Goal: Find specific page/section: Find specific page/section

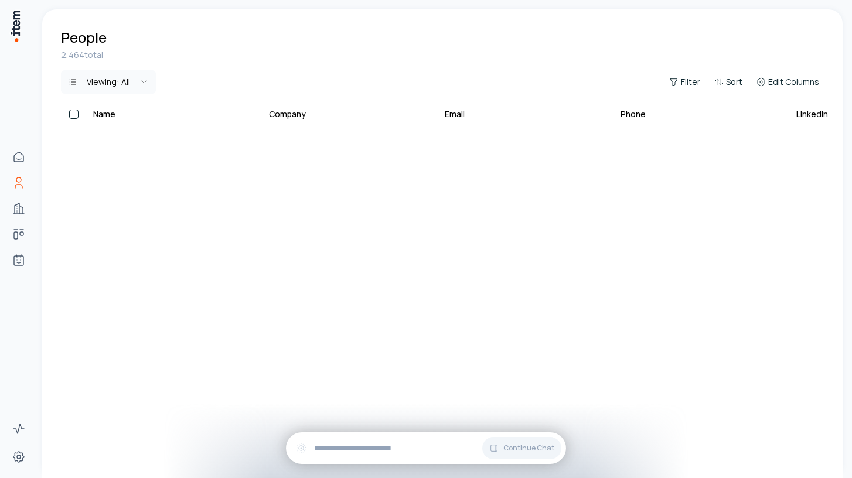
scroll to position [1544, 826]
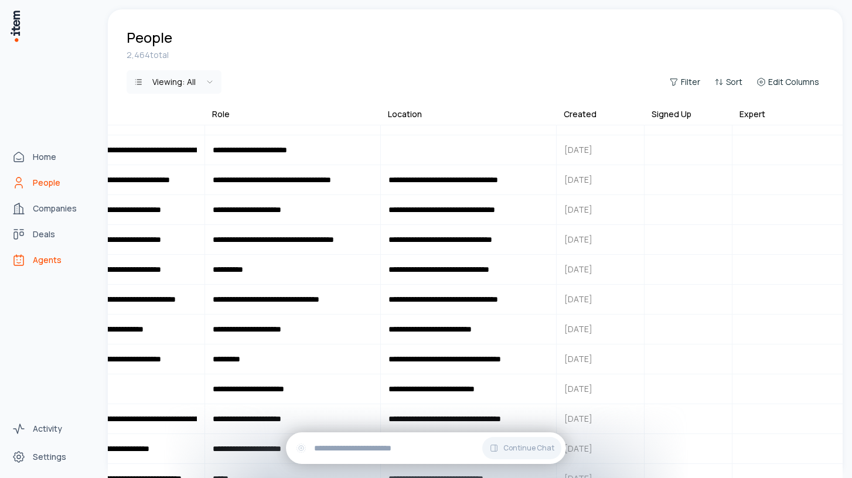
click at [45, 259] on span "Agents" at bounding box center [47, 260] width 29 height 12
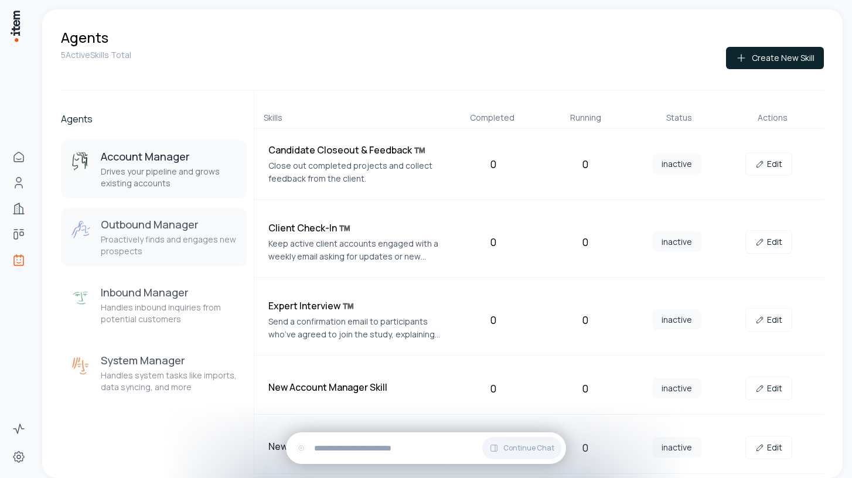
click at [151, 227] on h3 "Outbound Manager" at bounding box center [169, 224] width 137 height 14
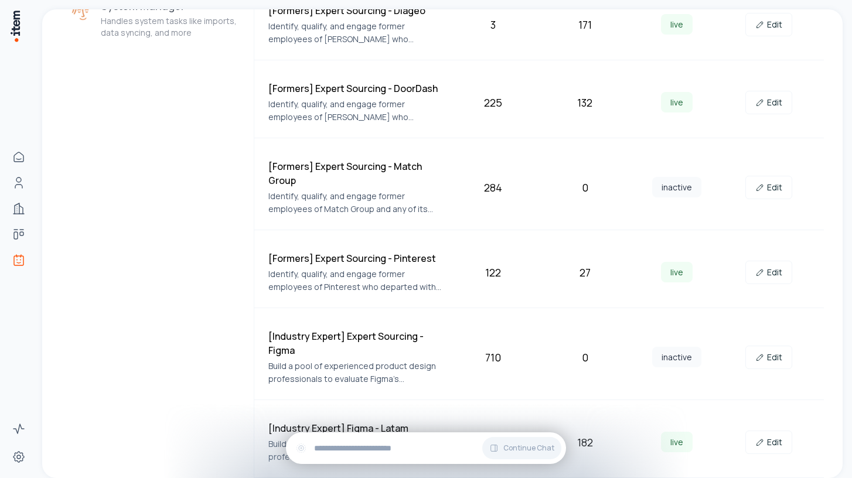
scroll to position [433, 0]
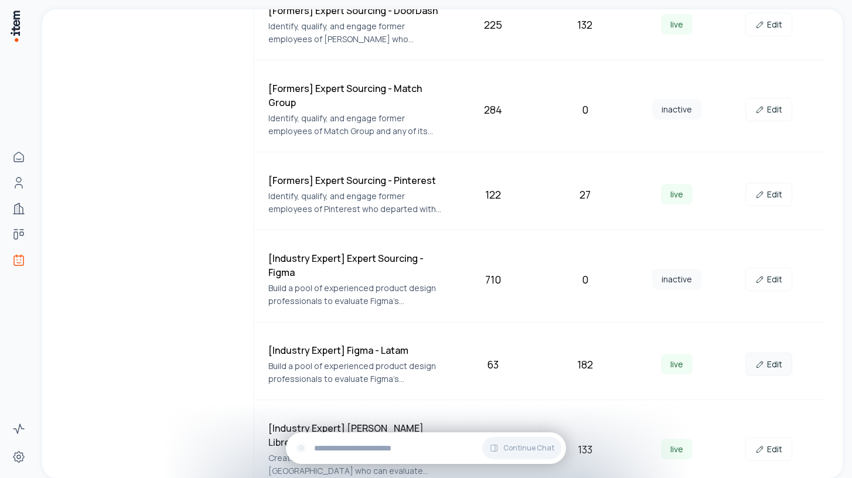
click at [767, 360] on link "Edit" at bounding box center [769, 364] width 47 height 23
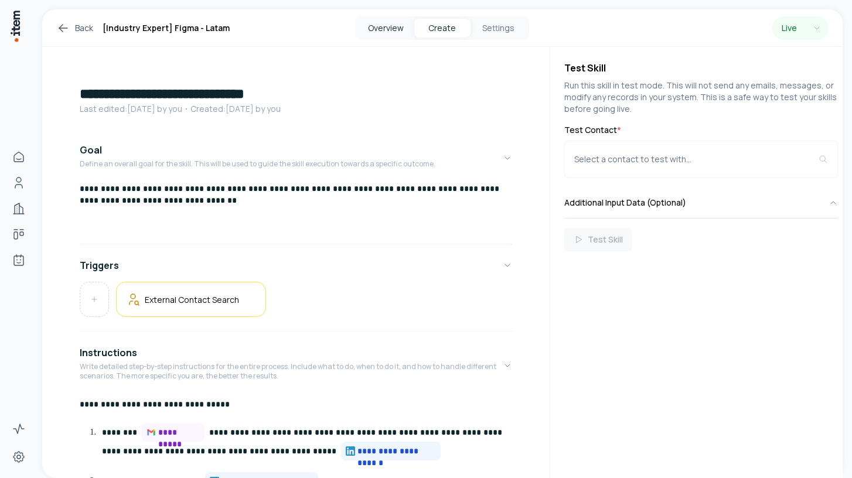
click at [397, 20] on button "Overview" at bounding box center [386, 28] width 56 height 19
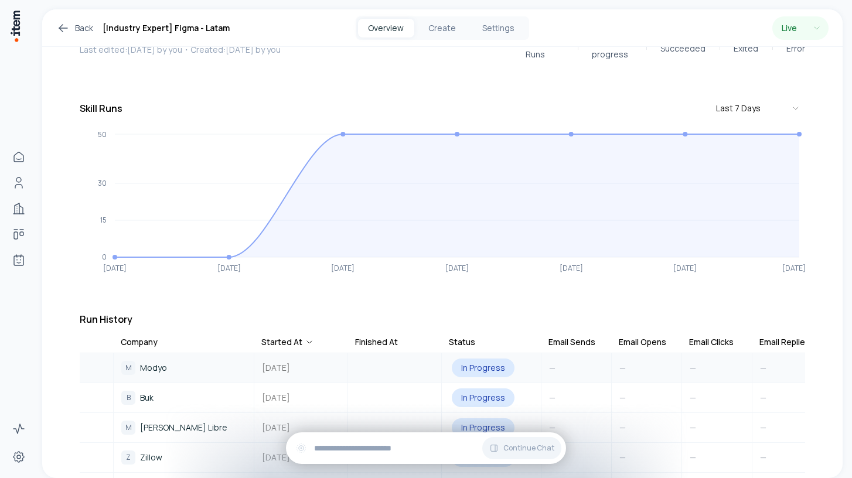
scroll to position [0, 204]
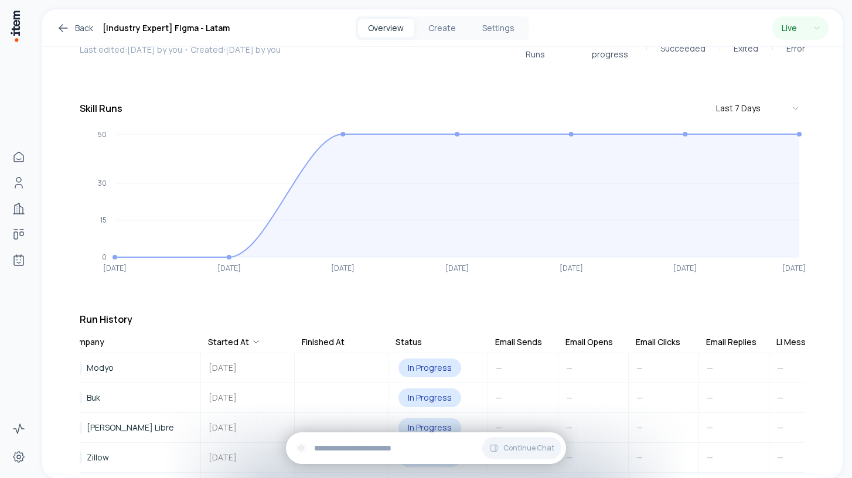
click at [678, 336] on div "Email Clicks" at bounding box center [658, 342] width 45 height 12
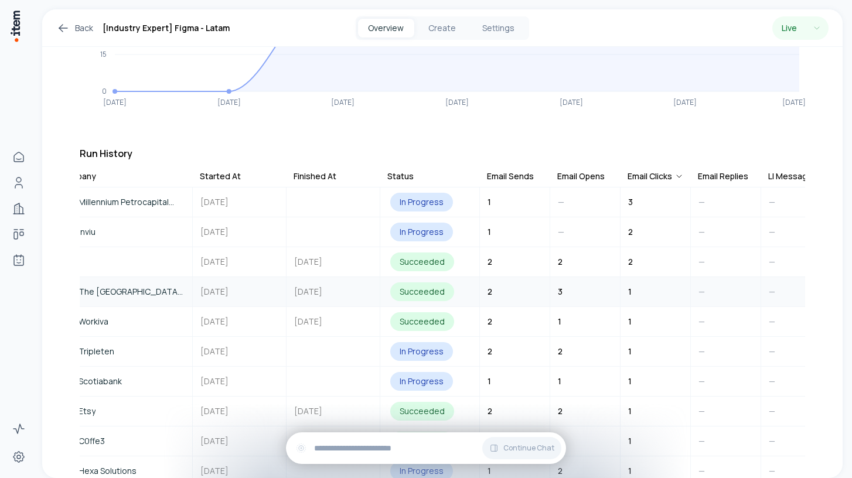
scroll to position [229, 0]
click at [581, 172] on div "Email Opens" at bounding box center [580, 178] width 47 height 12
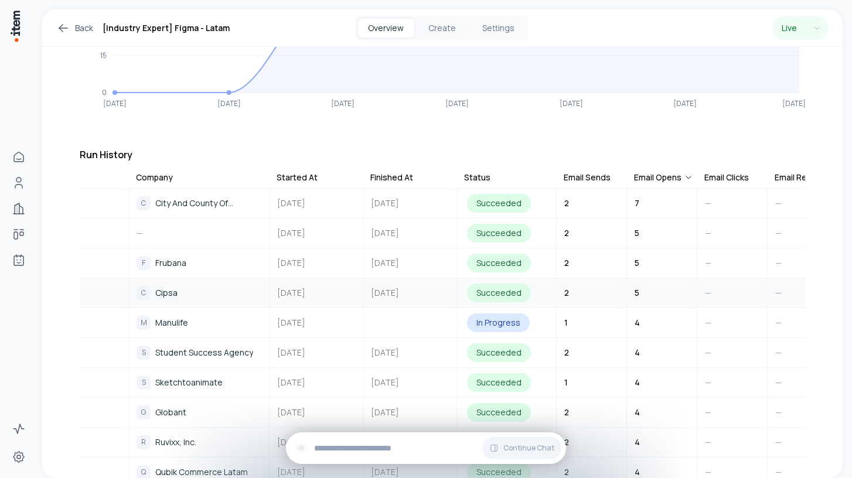
scroll to position [0, 242]
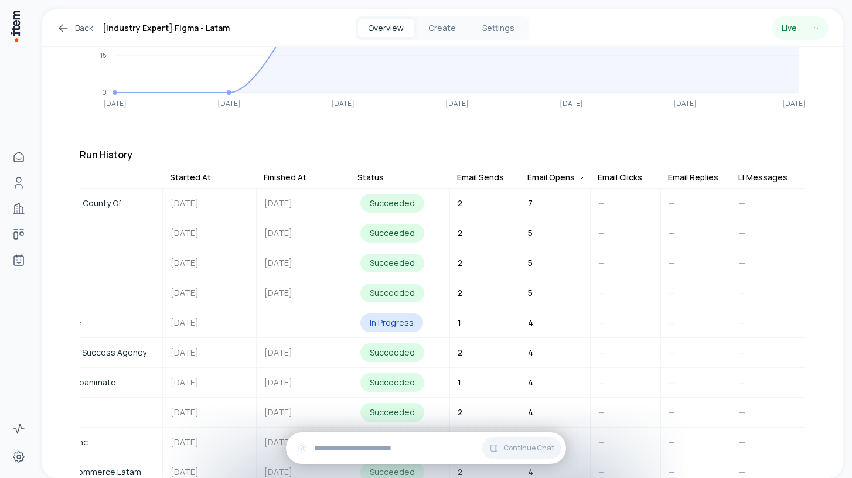
click at [629, 172] on div "Email Clicks" at bounding box center [620, 178] width 45 height 12
click at [607, 172] on div "Email Clicks" at bounding box center [620, 178] width 45 height 12
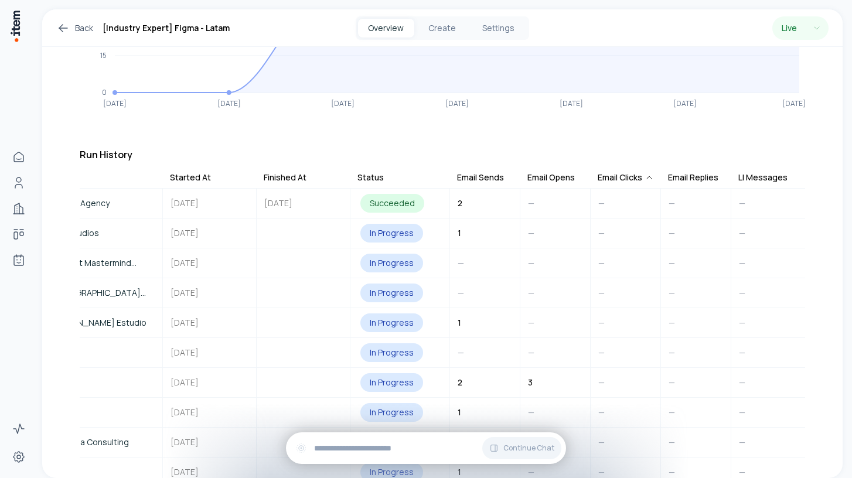
click at [607, 172] on div "Email Clicks" at bounding box center [626, 178] width 56 height 12
click at [606, 172] on div "Email Clicks" at bounding box center [620, 178] width 45 height 12
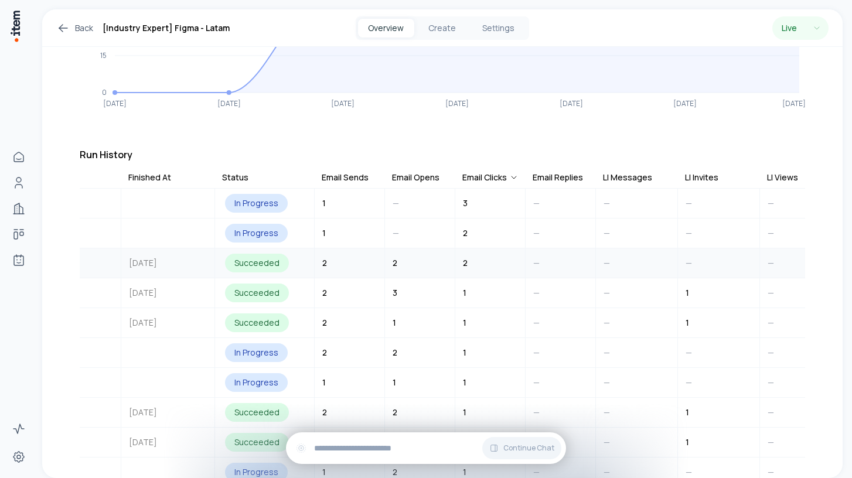
scroll to position [0, 384]
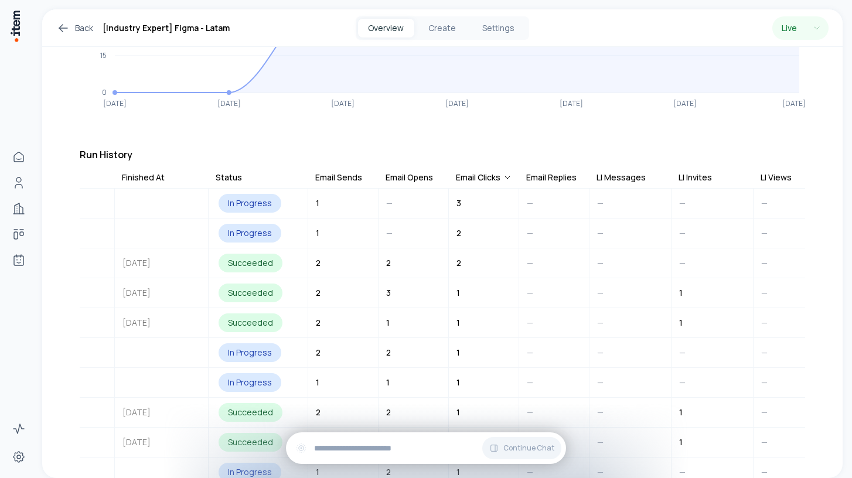
click at [420, 172] on div "Email Opens" at bounding box center [409, 178] width 47 height 12
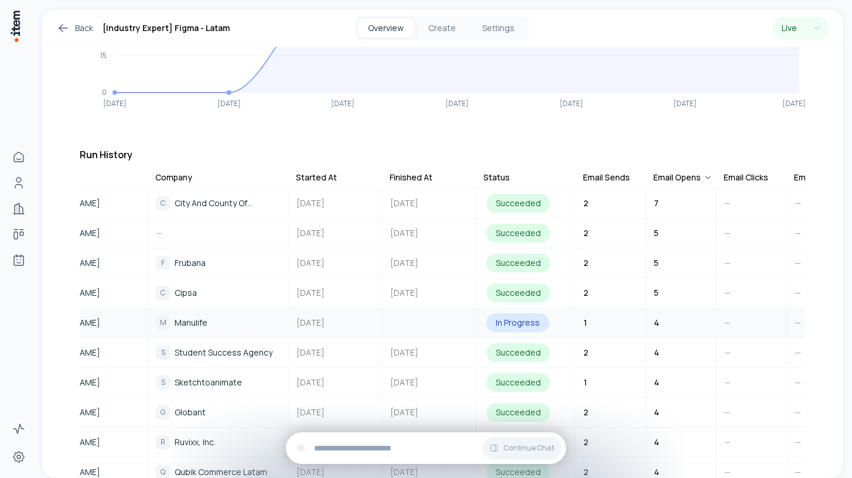
scroll to position [0, 122]
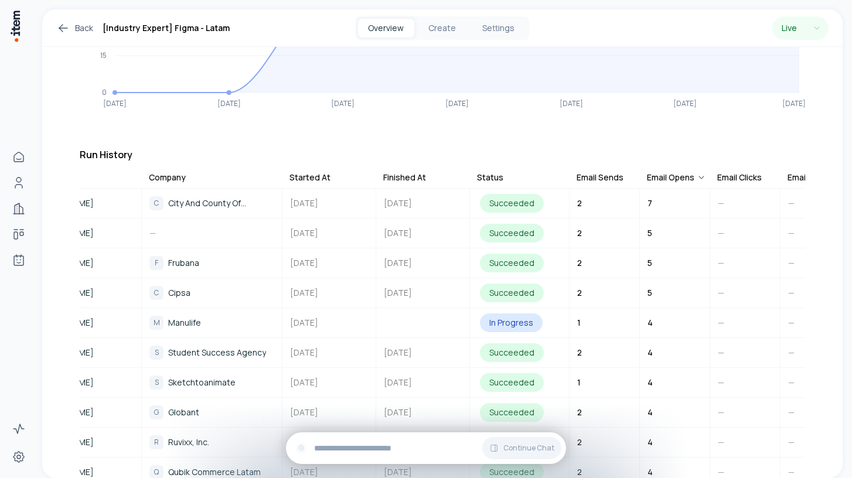
click at [80, 29] on link "Back" at bounding box center [74, 28] width 37 height 14
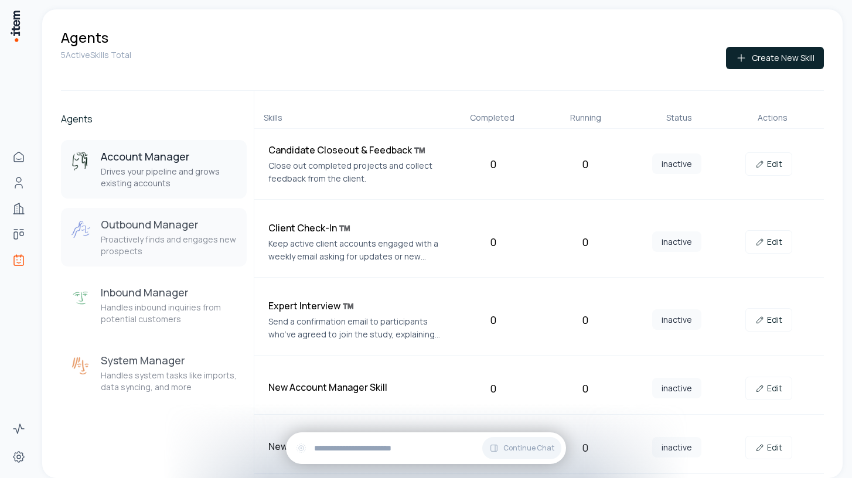
click at [221, 227] on h3 "Outbound Manager" at bounding box center [169, 224] width 137 height 14
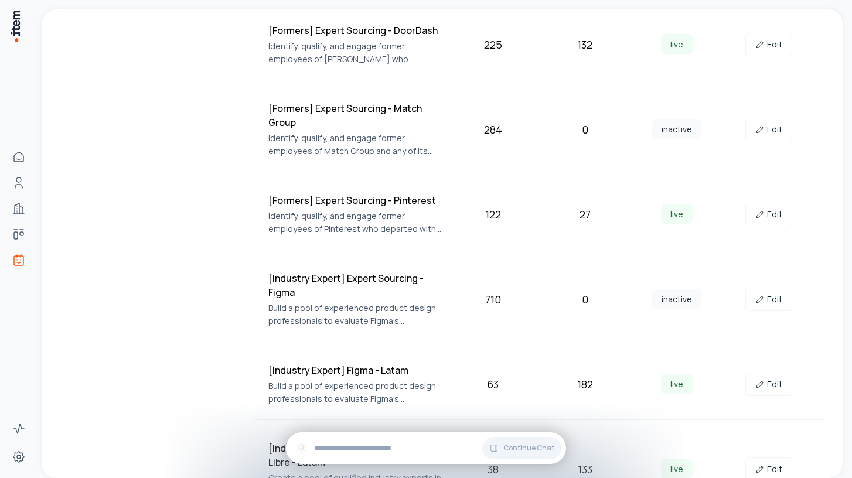
scroll to position [433, 0]
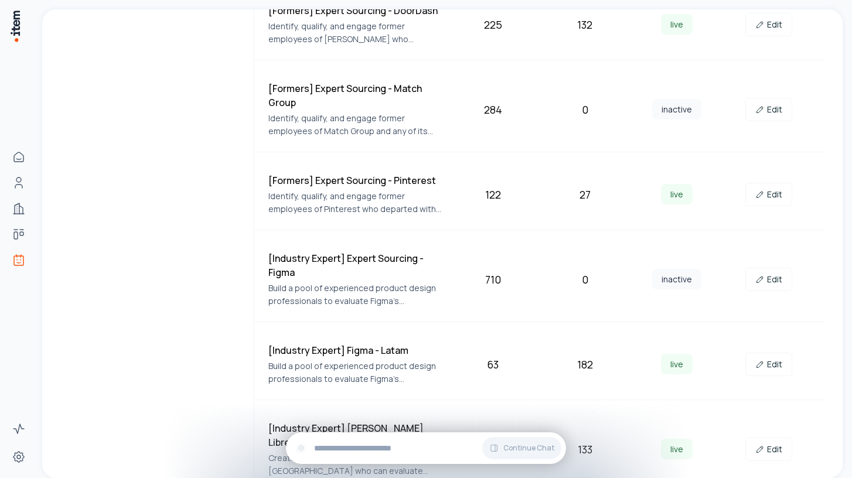
click at [392, 413] on div "[Industry Expert] [PERSON_NAME] Libre - Latam Create a pool of qualified indust…" at bounding box center [539, 449] width 570 height 85
click at [770, 446] on link "Edit" at bounding box center [769, 449] width 47 height 23
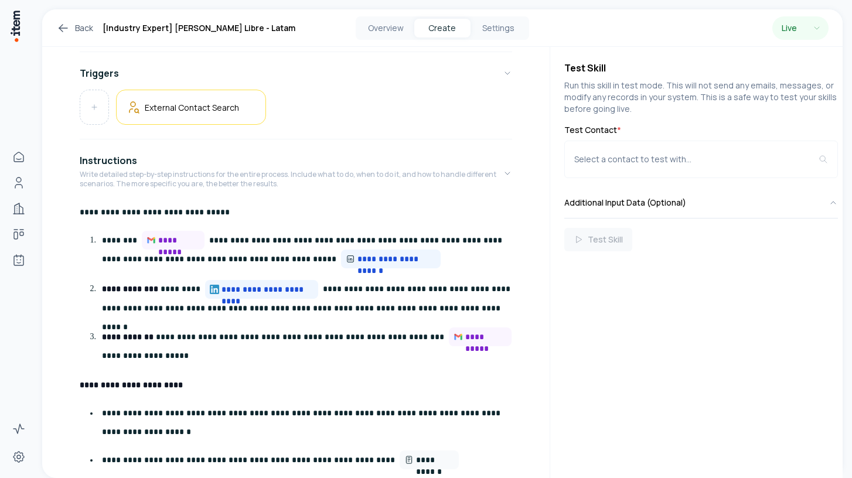
scroll to position [210, 0]
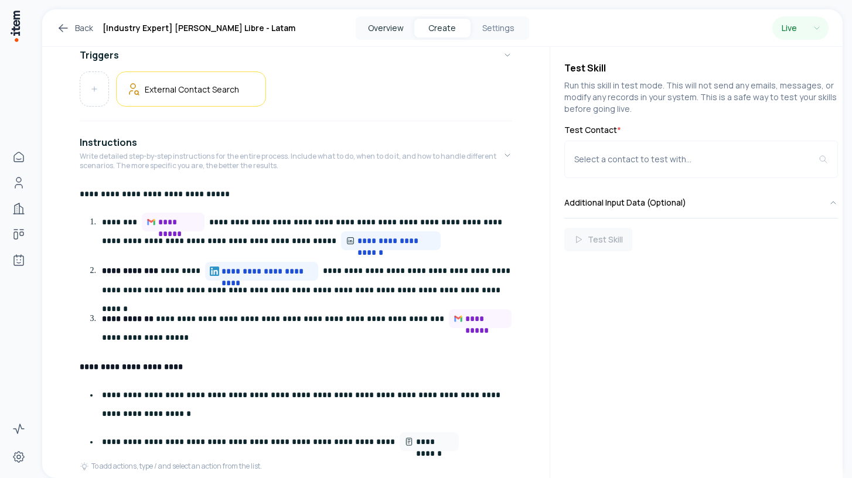
click at [376, 26] on button "Overview" at bounding box center [386, 28] width 56 height 19
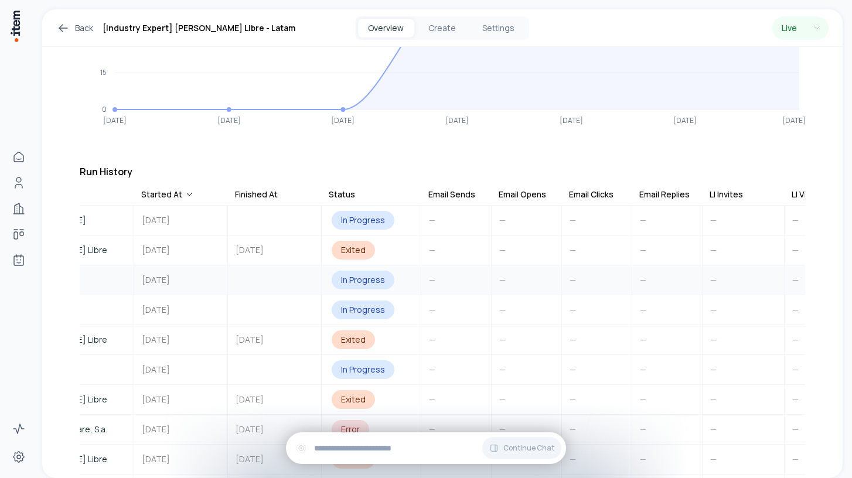
scroll to position [0, 332]
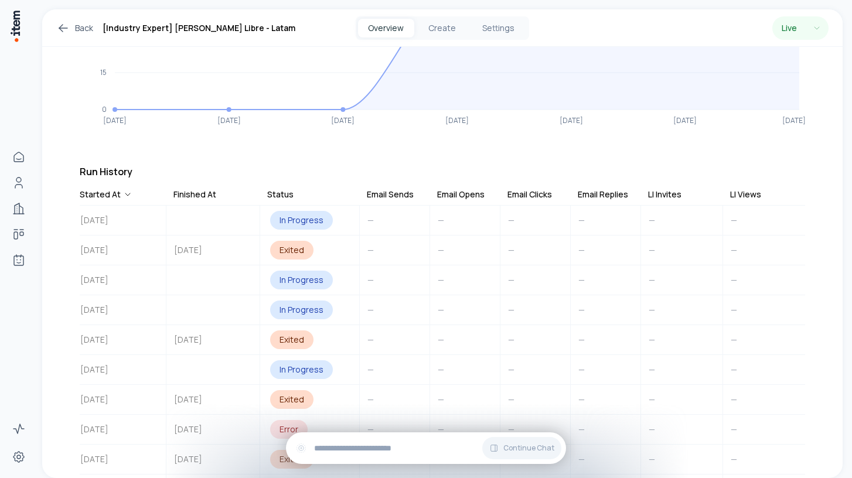
click at [473, 189] on div "Email Opens" at bounding box center [460, 195] width 47 height 12
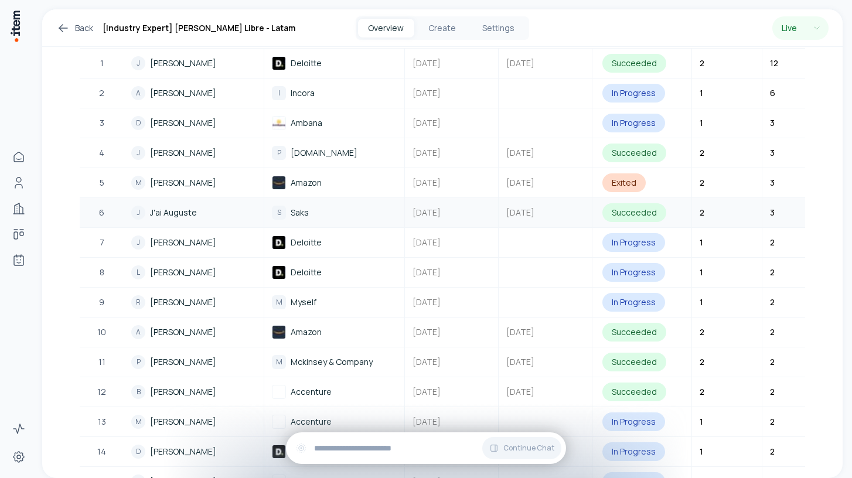
scroll to position [369, 0]
